Goal: Information Seeking & Learning: Find specific fact

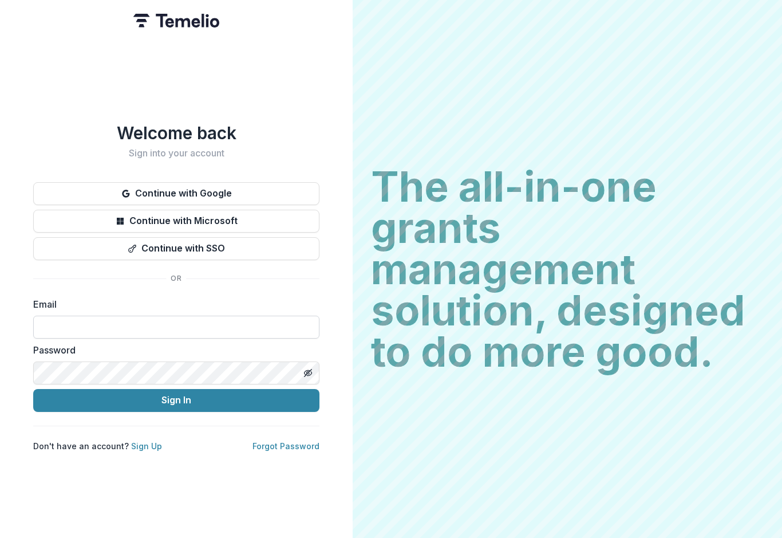
click at [261, 317] on input at bounding box center [176, 326] width 286 height 23
click at [293, 326] on input at bounding box center [176, 326] width 286 height 23
type input "**********"
click at [176, 395] on button "Sign In" at bounding box center [176, 400] width 286 height 23
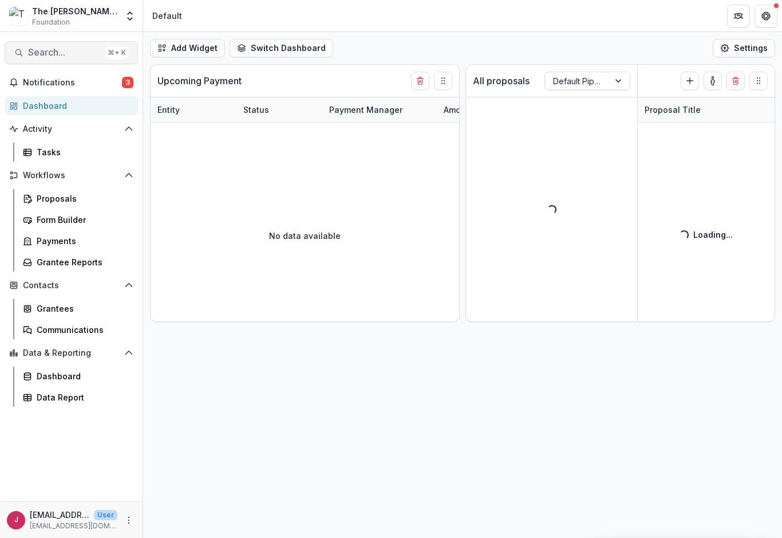
click at [48, 57] on span "Search..." at bounding box center [64, 52] width 73 height 11
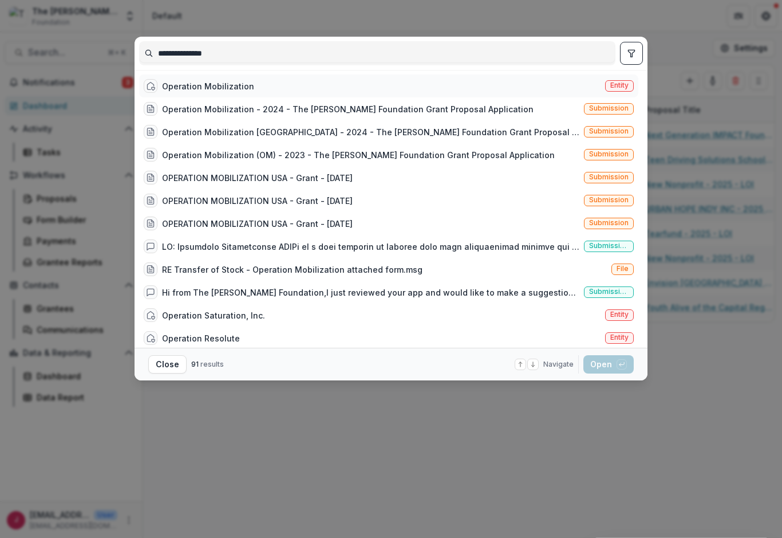
type input "**********"
click at [618, 89] on span "Entity" at bounding box center [619, 85] width 18 height 8
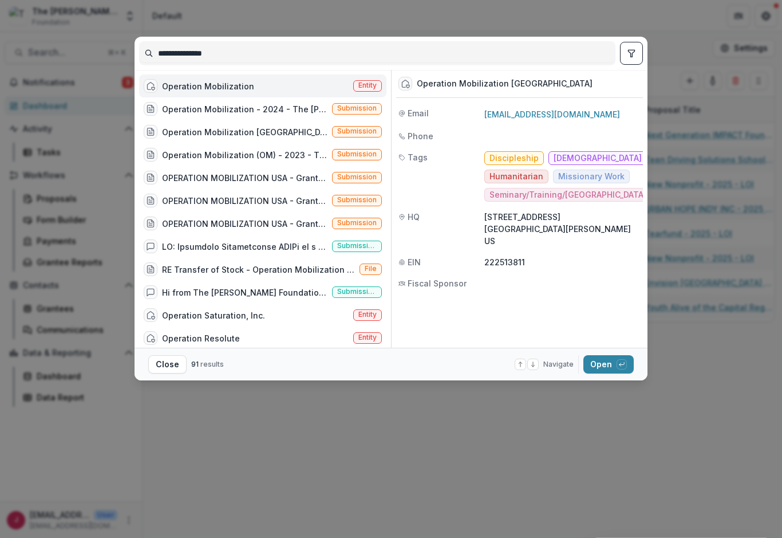
click at [223, 89] on div "Operation Mobilization" at bounding box center [208, 86] width 92 height 12
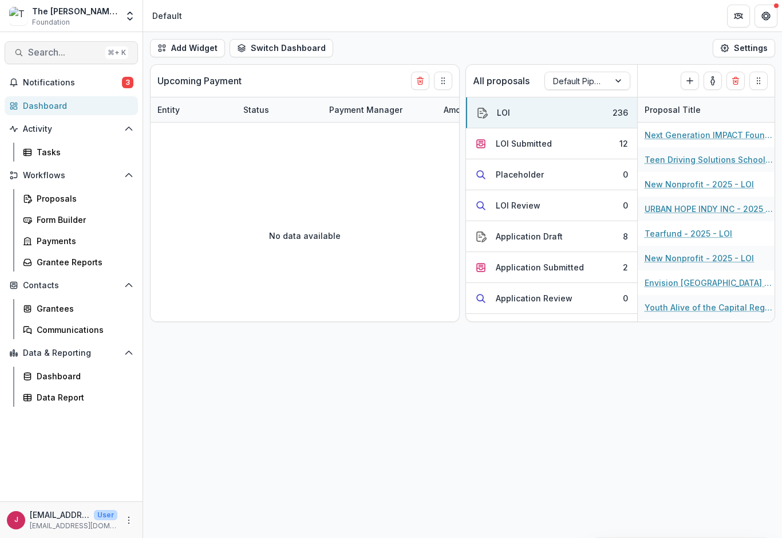
click at [75, 58] on span "Search..." at bounding box center [64, 52] width 73 height 11
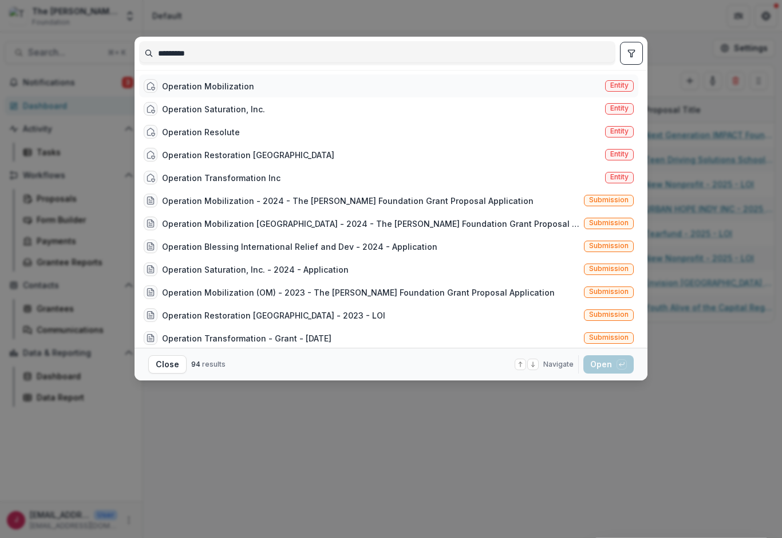
type input "*********"
click at [233, 90] on div "Operation Mobilization" at bounding box center [208, 86] width 92 height 12
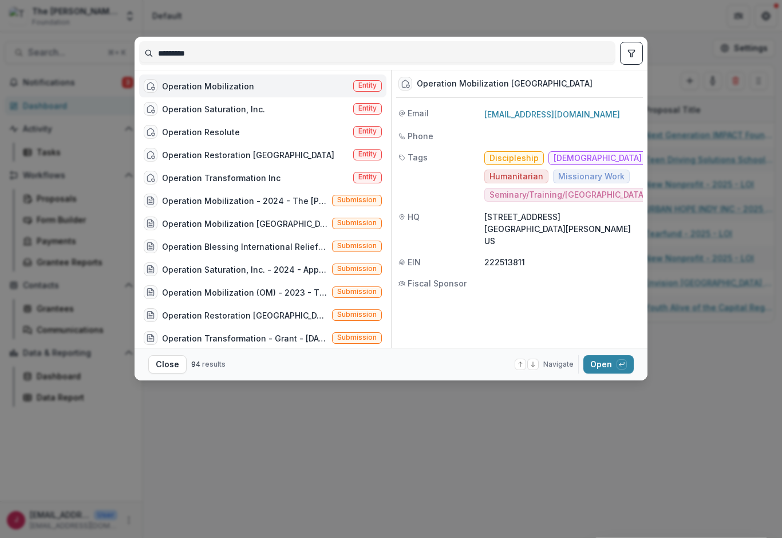
click at [240, 87] on div "Operation Mobilization" at bounding box center [208, 86] width 92 height 12
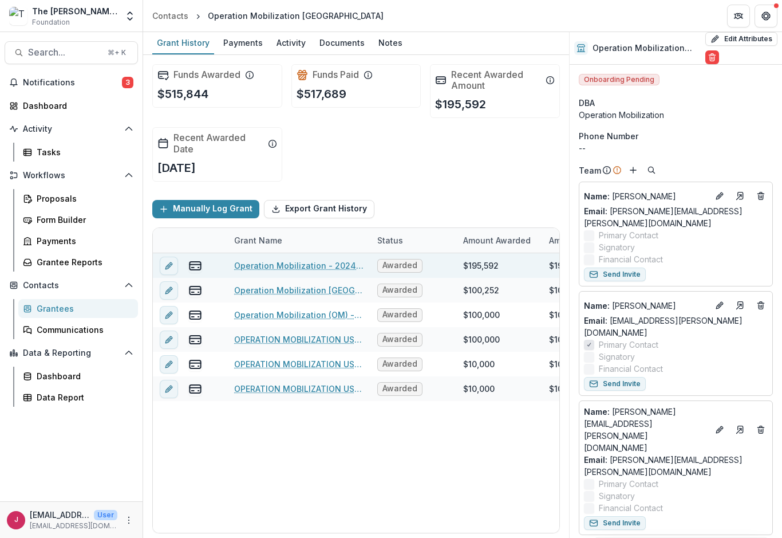
click at [329, 270] on link "Operation Mobilization - 2024 - The [PERSON_NAME] Foundation Grant Proposal App…" at bounding box center [298, 265] width 129 height 12
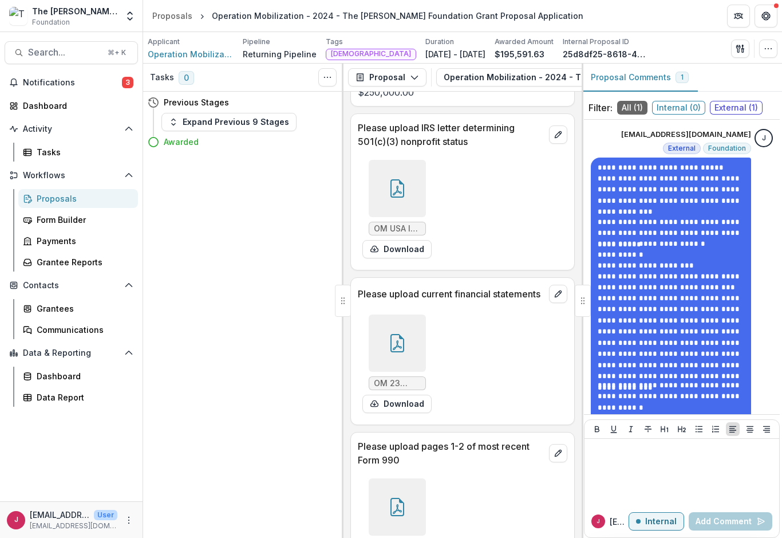
scroll to position [1796, 0]
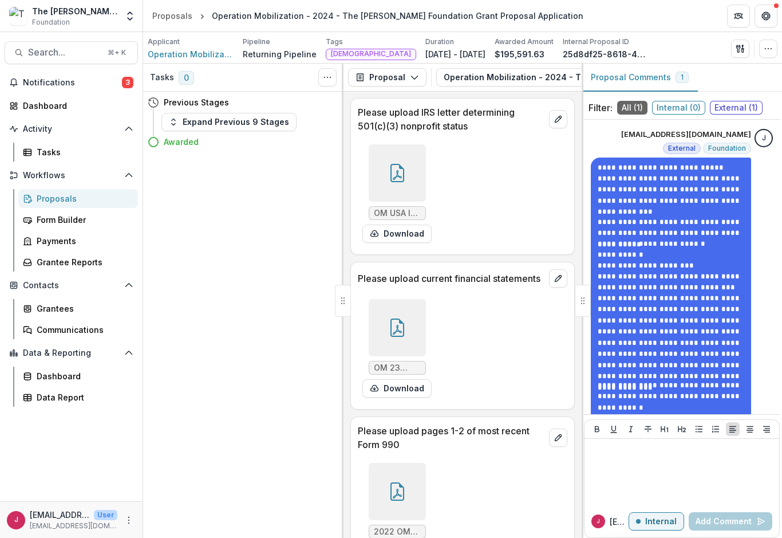
click at [393, 326] on div at bounding box center [397, 327] width 57 height 57
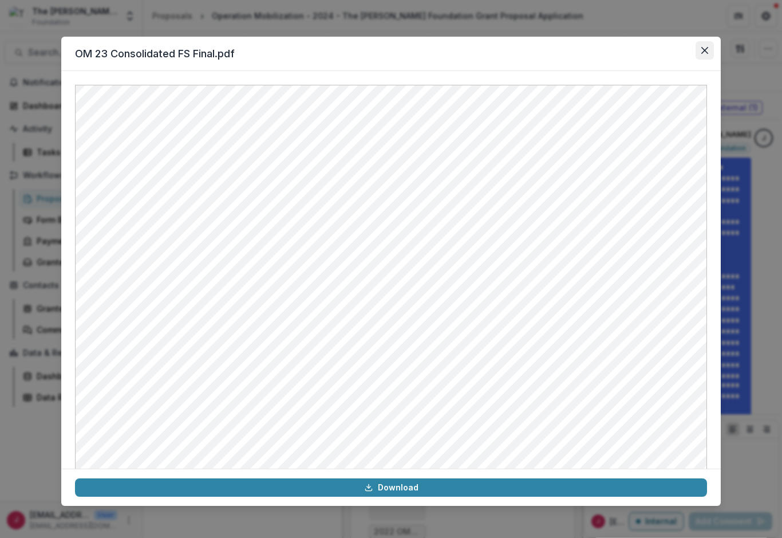
click at [711, 45] on button "Close" at bounding box center [705, 50] width 18 height 18
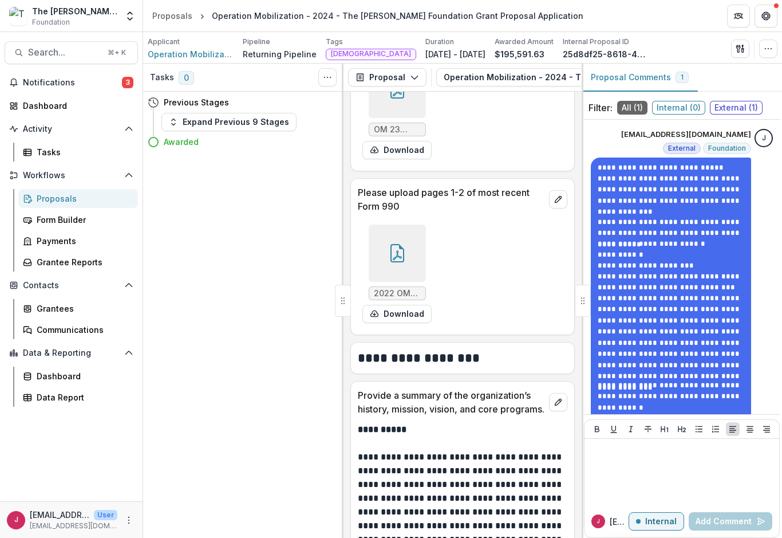
scroll to position [2035, 0]
click at [403, 248] on div at bounding box center [397, 252] width 57 height 57
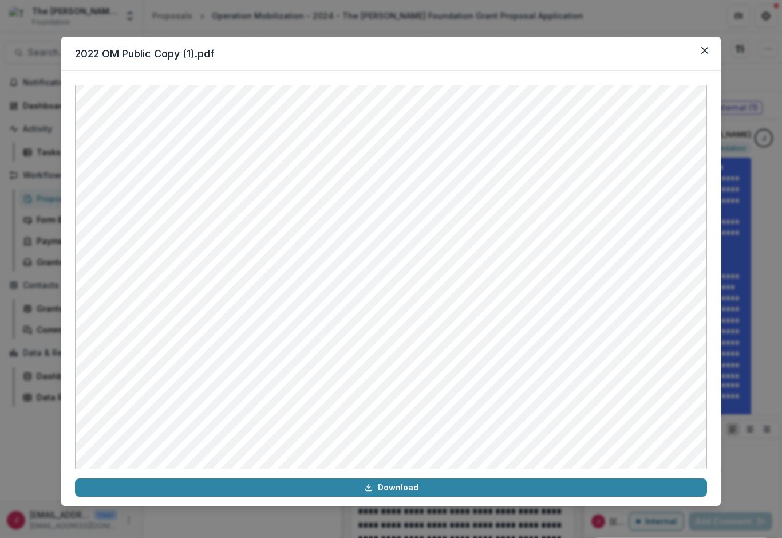
scroll to position [0, 0]
click at [702, 53] on icon "Close" at bounding box center [704, 50] width 7 height 7
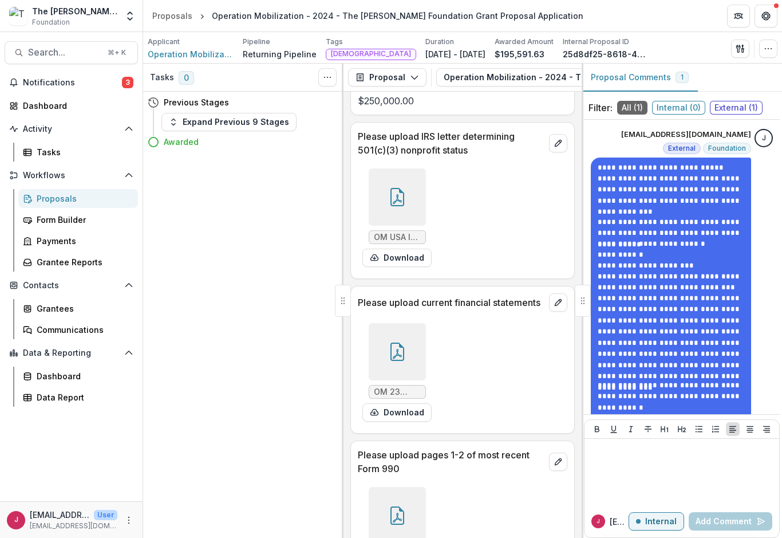
scroll to position [1771, 0]
click at [401, 343] on icon at bounding box center [397, 352] width 18 height 18
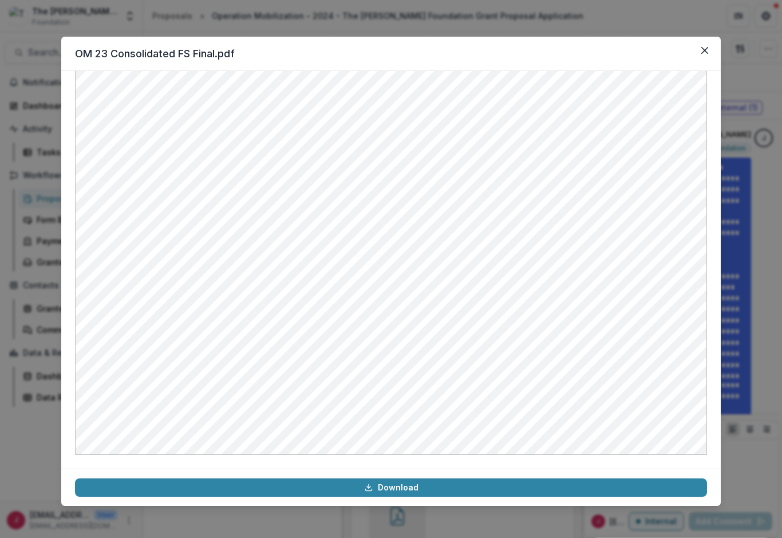
scroll to position [448, 0]
click at [704, 48] on icon "Close" at bounding box center [704, 50] width 7 height 7
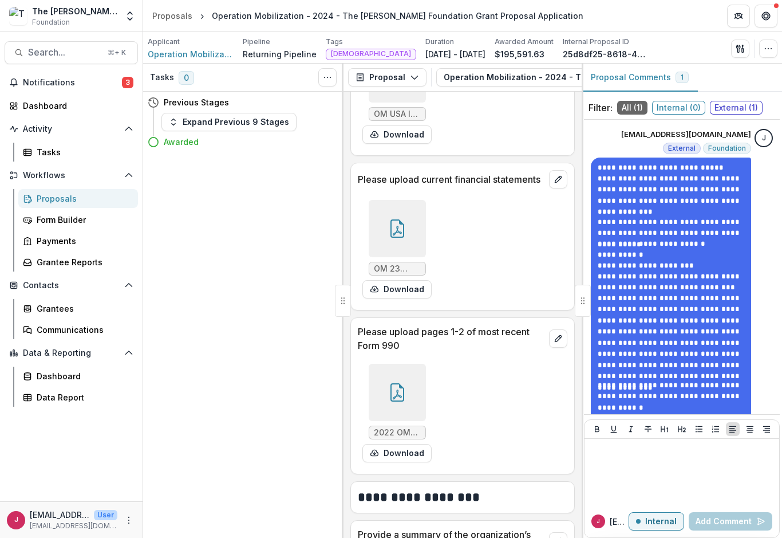
scroll to position [1918, 0]
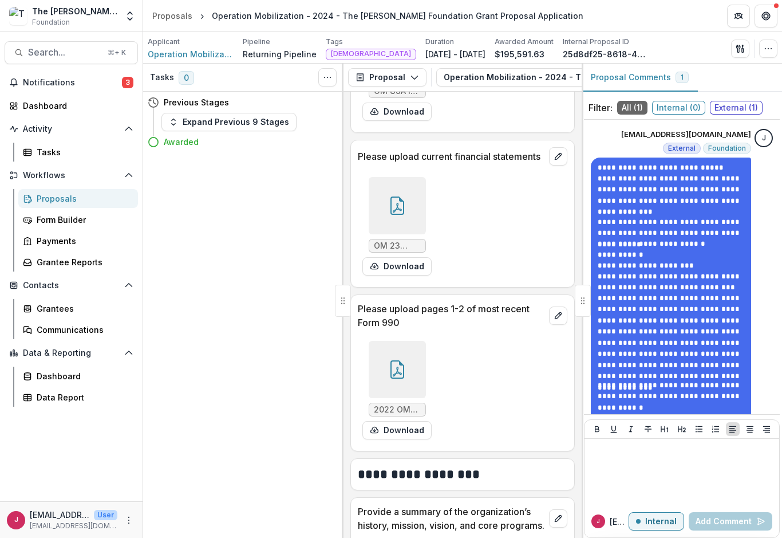
click at [401, 198] on icon at bounding box center [397, 205] width 18 height 18
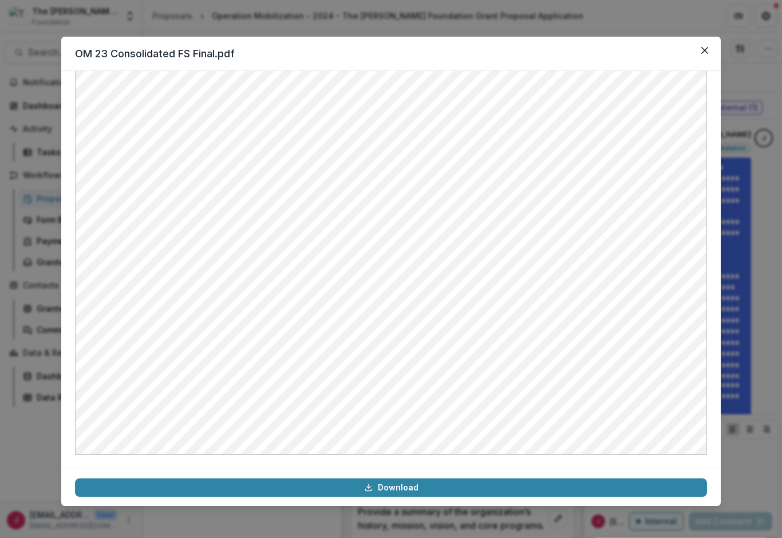
scroll to position [448, 0]
click at [703, 53] on icon "Close" at bounding box center [704, 50] width 7 height 7
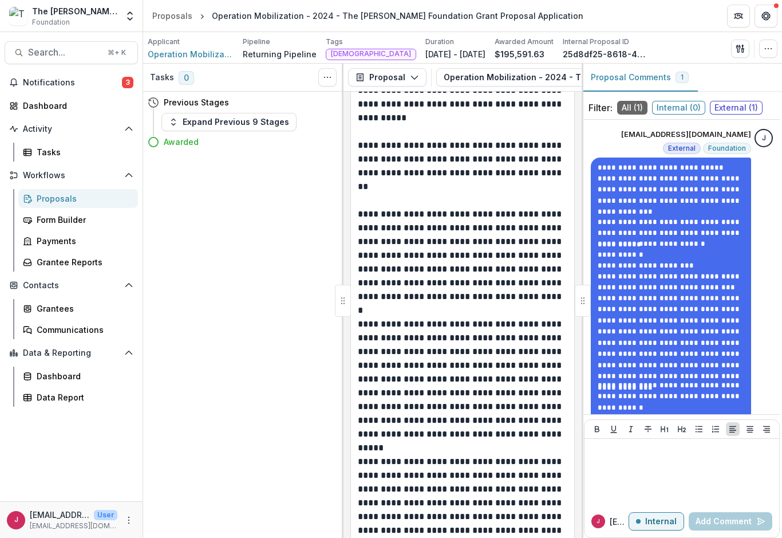
scroll to position [4420, 0]
